Goal: Navigation & Orientation: Find specific page/section

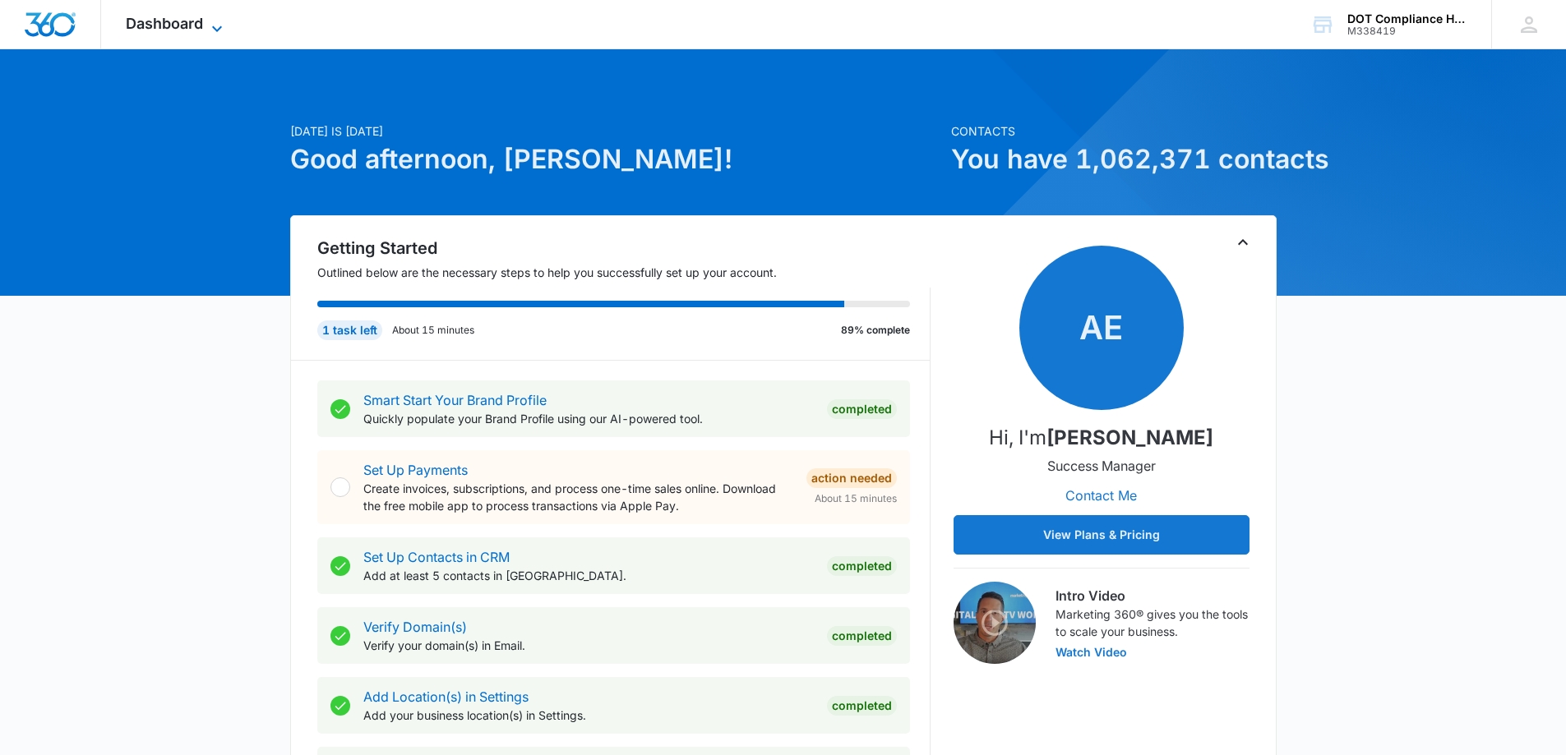
click at [195, 24] on span "Dashboard" at bounding box center [164, 23] width 77 height 17
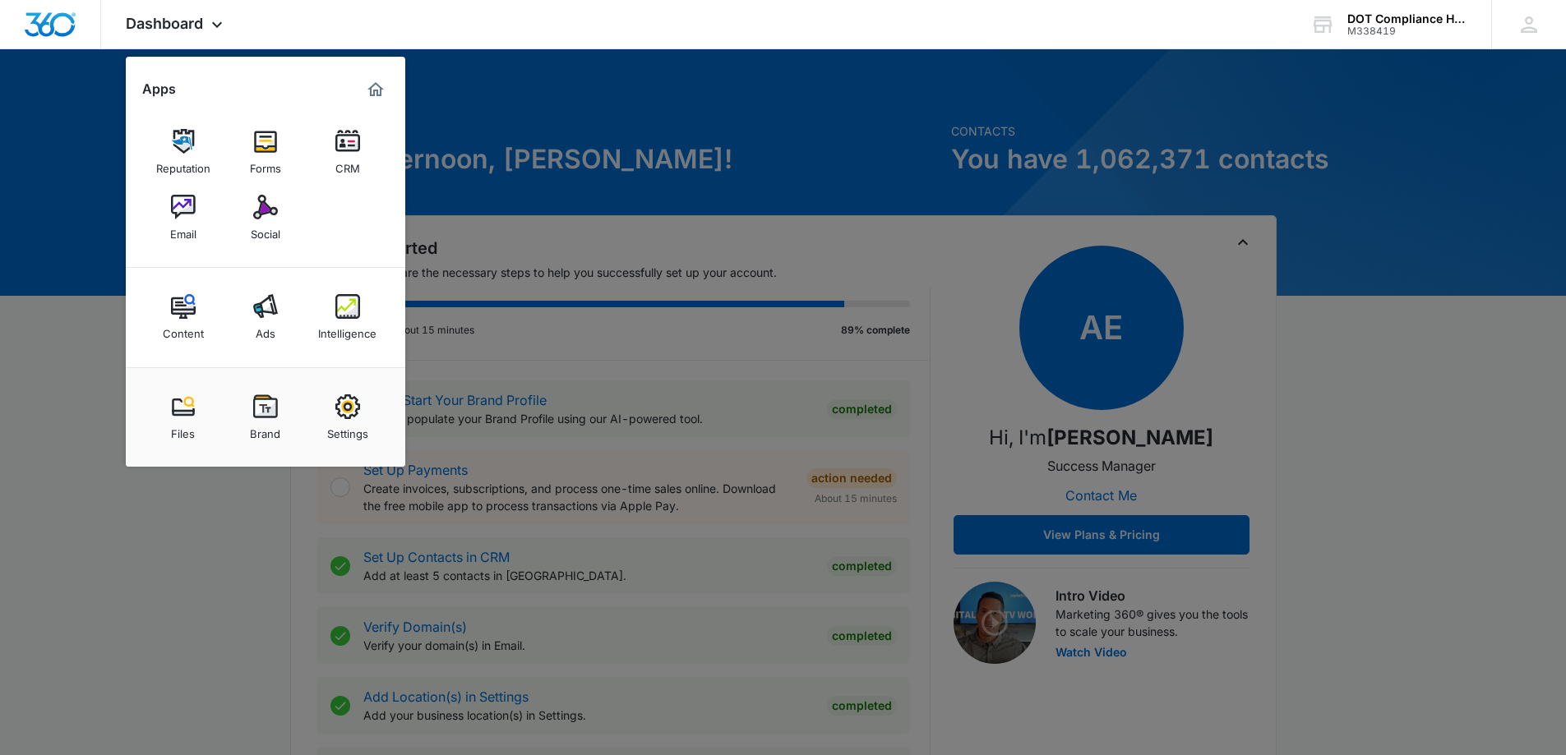
click at [176, 221] on div "Email" at bounding box center [183, 229] width 26 height 21
